Goal: Book appointment/travel/reservation

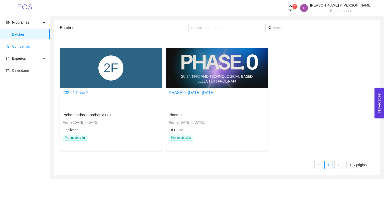
click at [24, 48] on span "Compañías" at bounding box center [21, 46] width 18 height 4
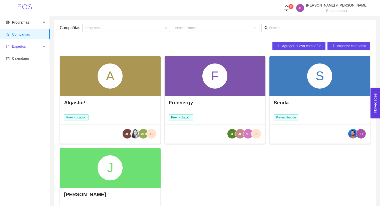
click at [23, 46] on span "Expertos" at bounding box center [19, 46] width 14 height 4
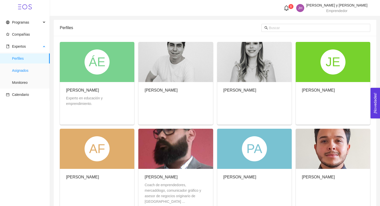
click at [34, 68] on span "Asignados" at bounding box center [29, 70] width 34 height 10
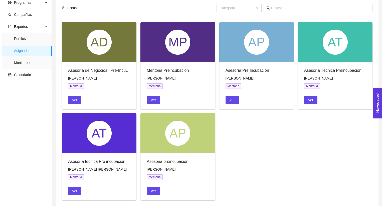
scroll to position [28, 0]
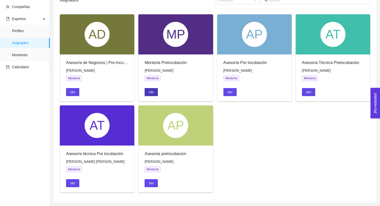
click at [150, 92] on span "Ver" at bounding box center [151, 92] width 5 height 6
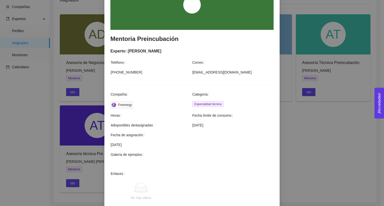
scroll to position [133, 0]
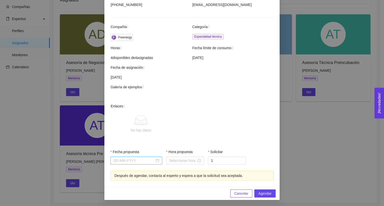
click at [124, 164] on div at bounding box center [136, 160] width 52 height 8
click at [124, 161] on input "Fecha propuesta" at bounding box center [133, 161] width 41 height 6
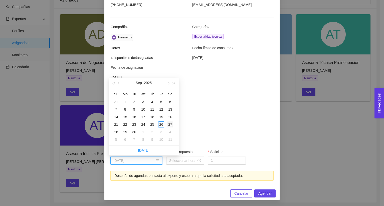
click at [167, 125] on div "27" at bounding box center [170, 124] width 6 height 6
type input "[DATE]"
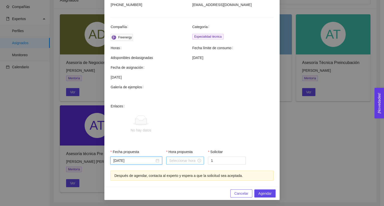
click at [178, 160] on input "Hora propuesta" at bounding box center [182, 161] width 27 height 6
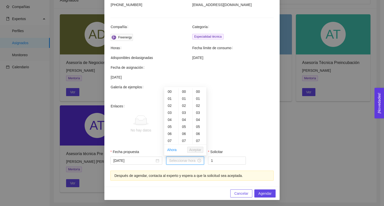
type input "2"
type input "1"
click at [172, 123] on div "12" at bounding box center [171, 126] width 14 height 7
type input "12:00:00"
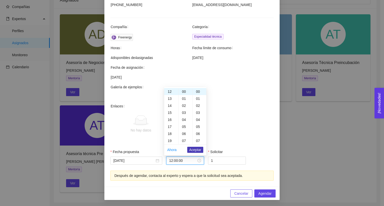
click at [200, 149] on span "Aceptar" at bounding box center [195, 150] width 12 height 6
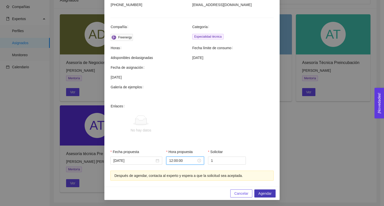
click at [260, 190] on span "Agendar" at bounding box center [265, 193] width 13 height 6
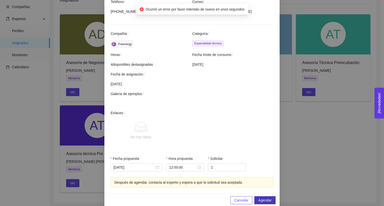
scroll to position [133, 0]
